Goal: Task Accomplishment & Management: Manage account settings

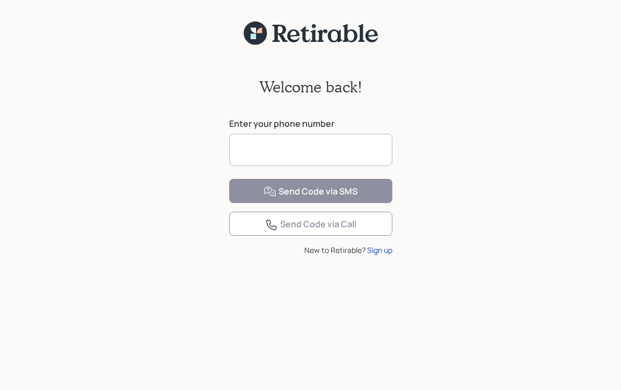
click at [262, 151] on input at bounding box center [310, 150] width 163 height 32
type input "**********"
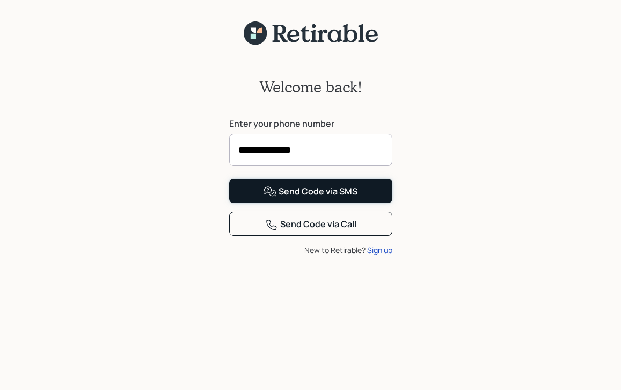
click at [298, 198] on div "Send Code via SMS" at bounding box center [311, 191] width 94 height 13
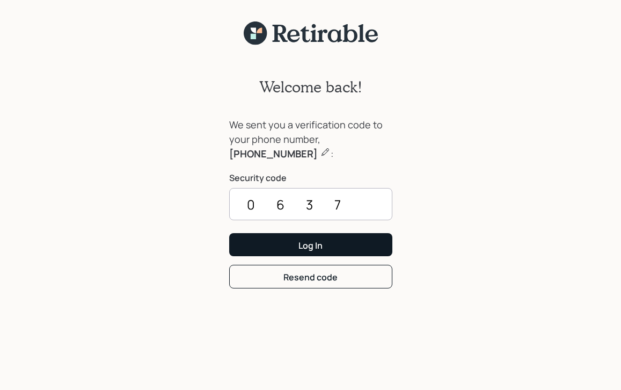
type input "0637"
click at [293, 239] on button "Log In" at bounding box center [310, 244] width 163 height 23
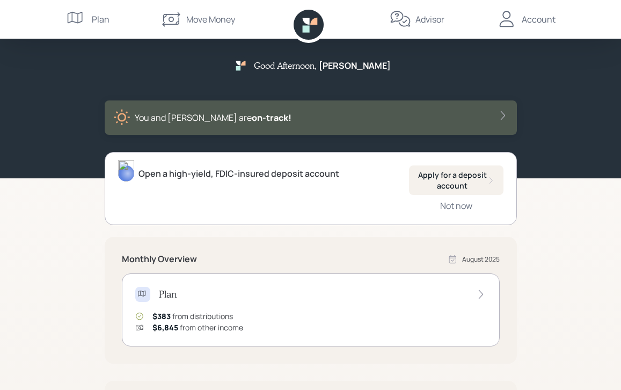
click at [545, 19] on div "Account" at bounding box center [539, 19] width 34 height 13
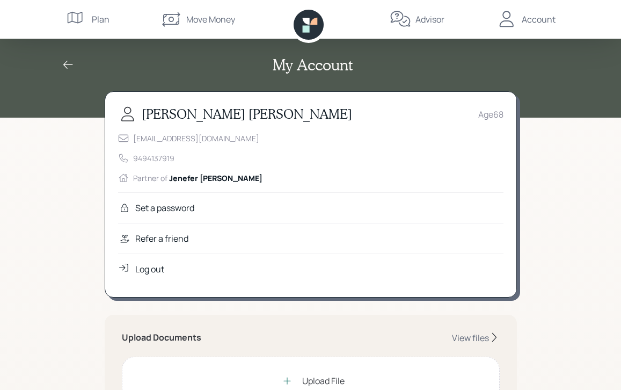
click at [155, 266] on div "Log out" at bounding box center [149, 268] width 29 height 13
